Goal: Task Accomplishment & Management: Manage account settings

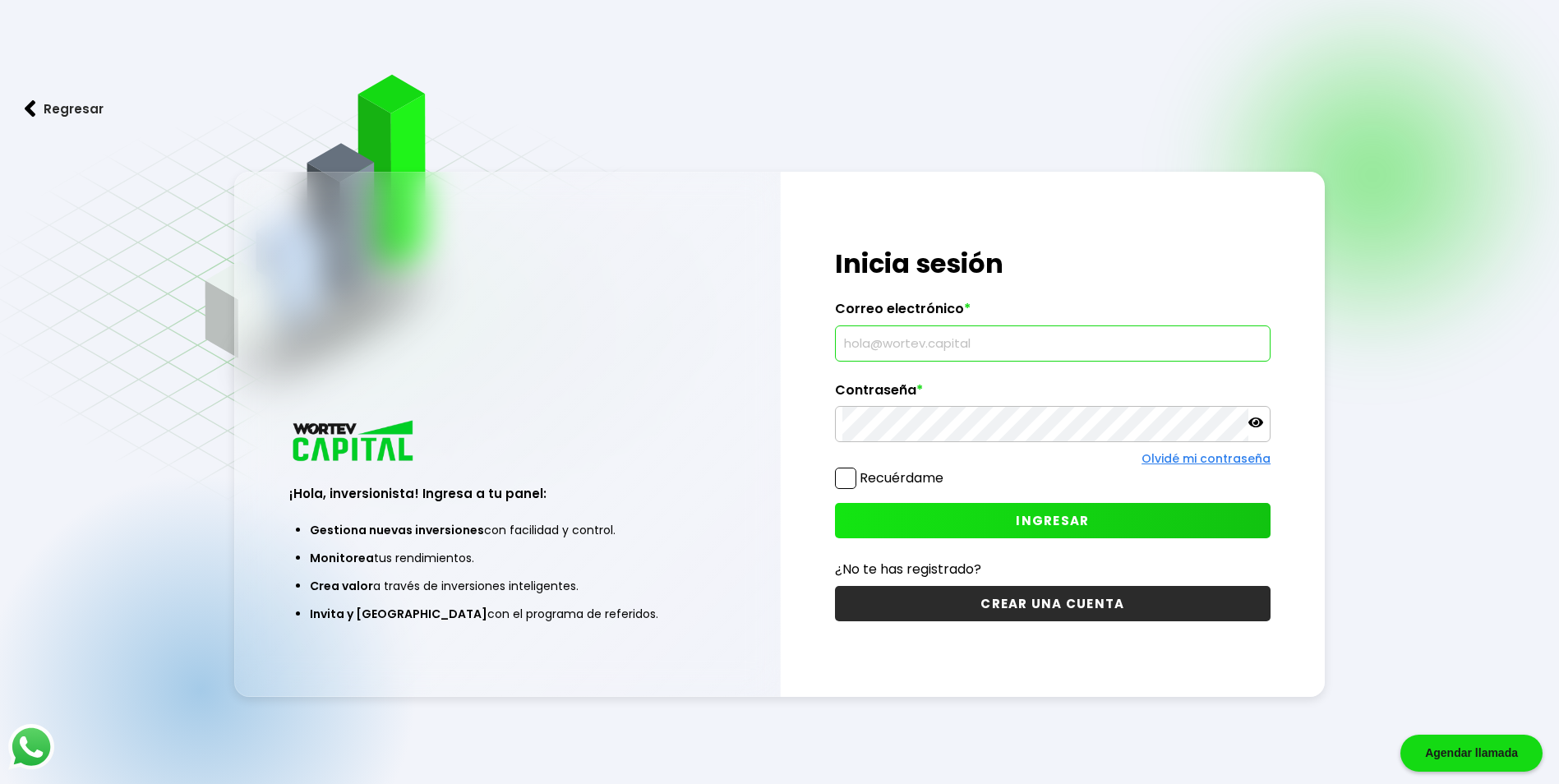
click at [933, 329] on input "text" at bounding box center [1052, 343] width 421 height 34
type input "[EMAIL_ADDRESS][DOMAIN_NAME]"
click at [1081, 503] on button "INGRESAR" at bounding box center [1052, 520] width 435 height 35
click at [959, 515] on button "INGRESAR" at bounding box center [1052, 520] width 435 height 35
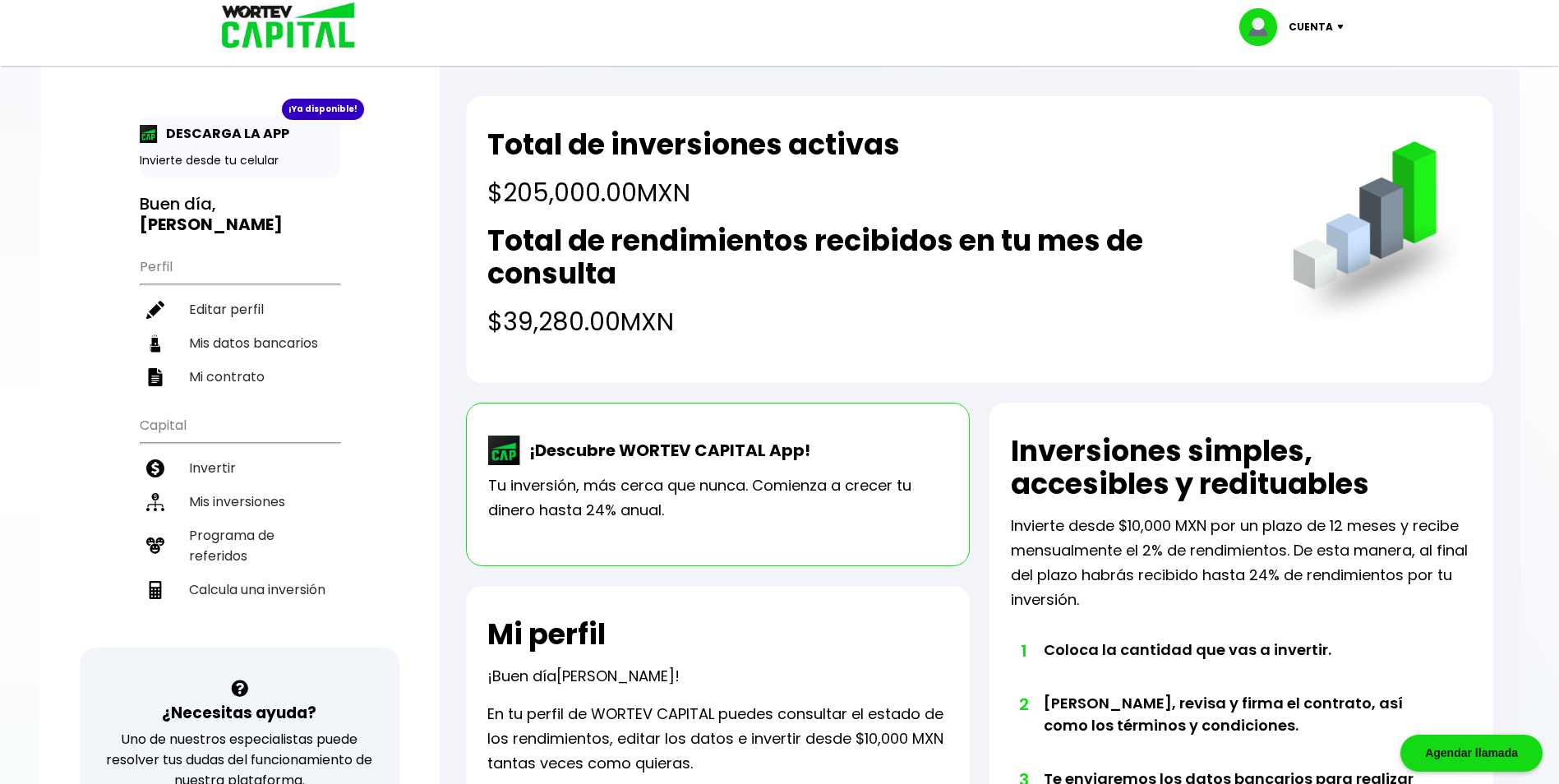
click at [894, 359] on div "Total de inversiones activas $205,000.00 MXN Total de rendimientos recibidos en…" at bounding box center [980, 239] width 1027 height 287
click at [282, 497] on li "Mis inversiones" at bounding box center [239, 501] width 200 height 33
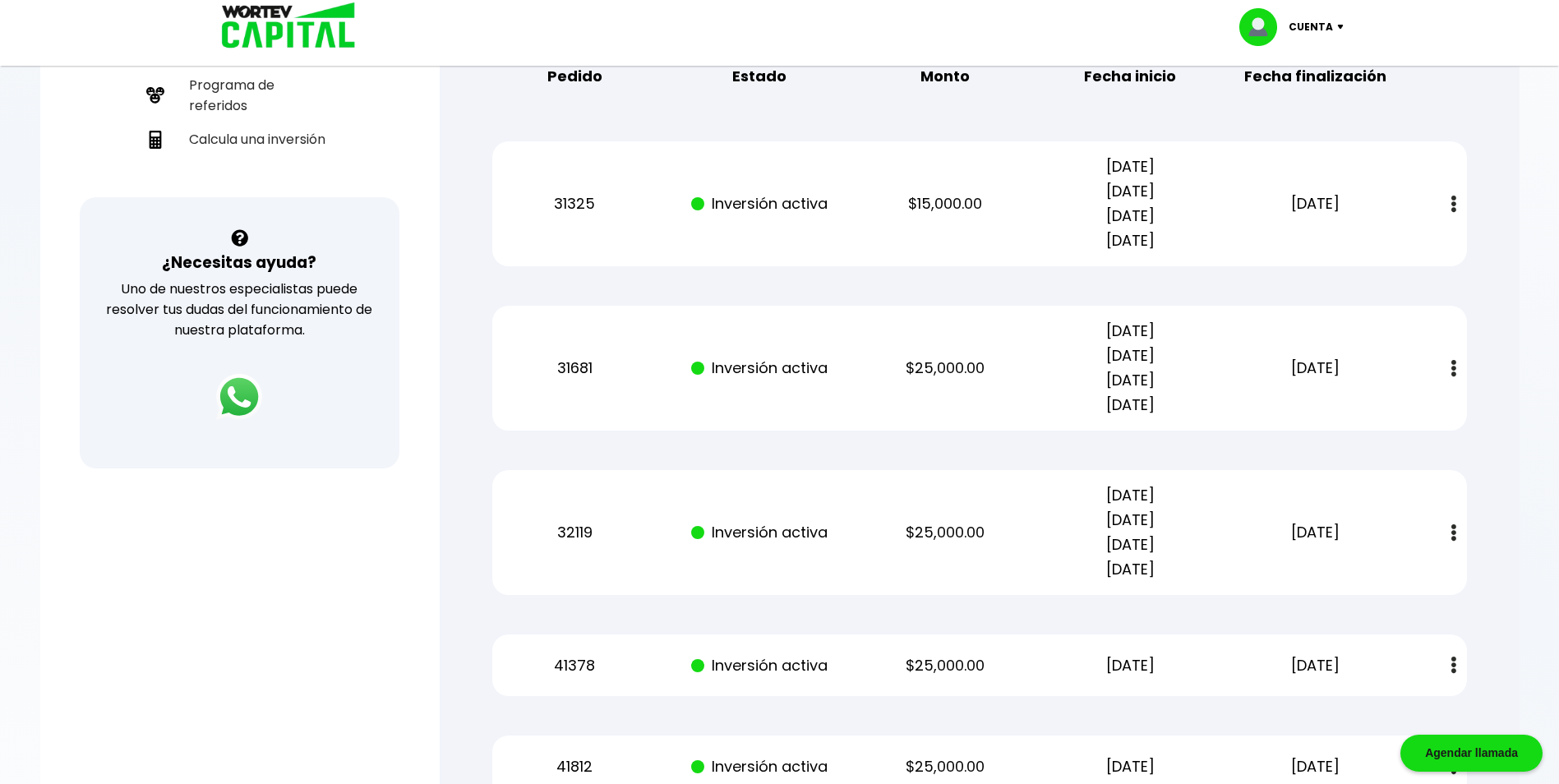
scroll to position [466, 0]
